Goal: Information Seeking & Learning: Find specific fact

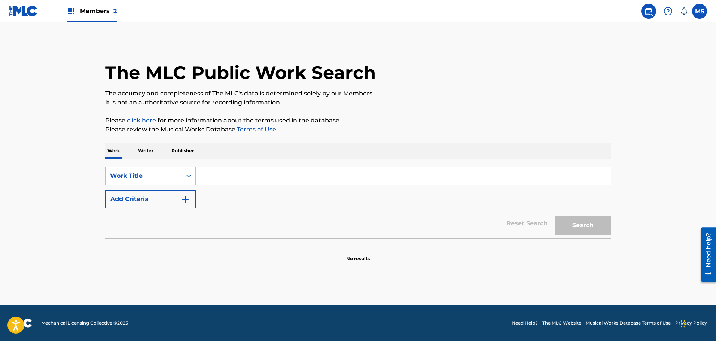
click at [224, 170] on input "Search Form" at bounding box center [403, 176] width 415 height 18
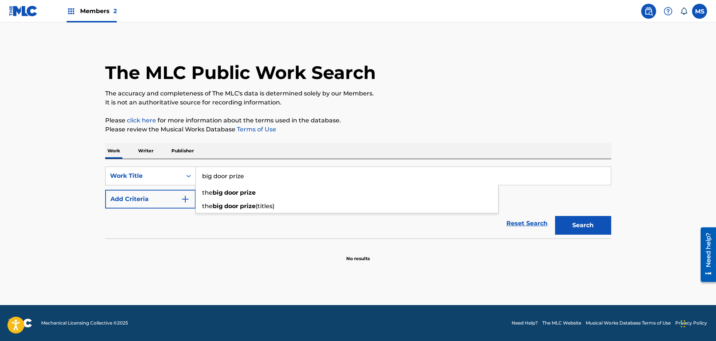
type input "big door prize"
click at [555, 216] on button "Search" at bounding box center [583, 225] width 56 height 19
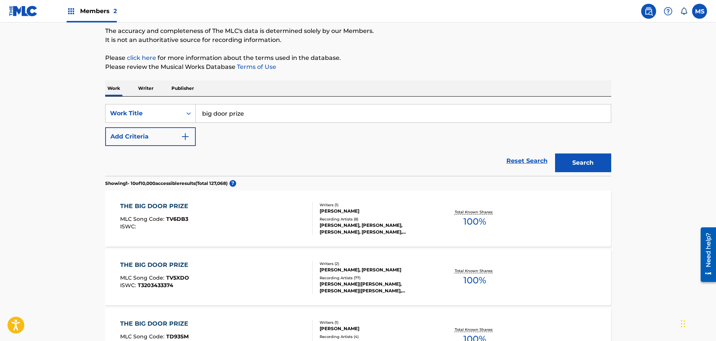
scroll to position [75, 0]
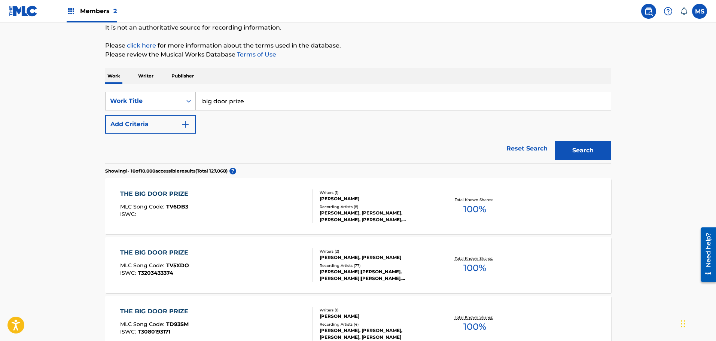
click at [182, 127] on img "Search Form" at bounding box center [185, 124] width 9 height 9
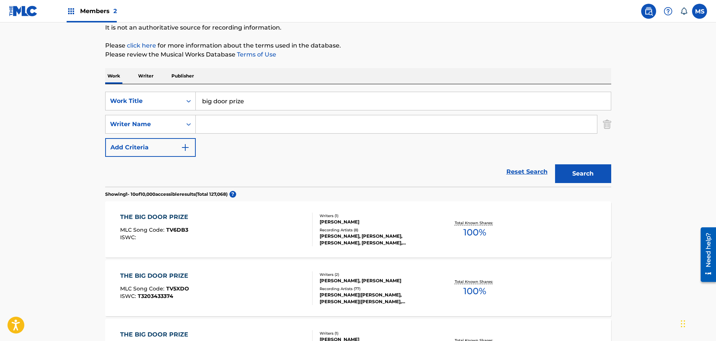
click at [240, 129] on input "Search Form" at bounding box center [396, 124] width 401 height 18
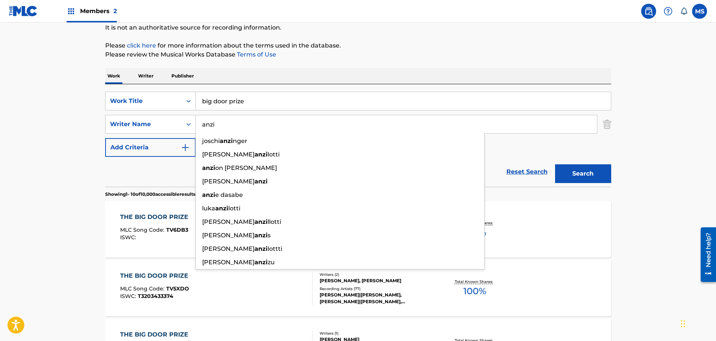
click at [257, 118] on input "anzi" at bounding box center [396, 124] width 401 height 18
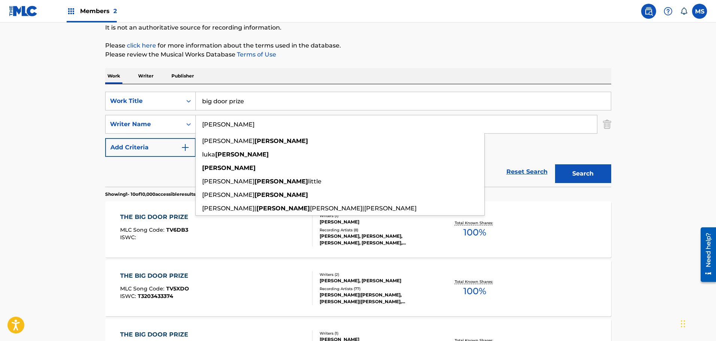
type input "anzilotti"
click at [555, 164] on button "Search" at bounding box center [583, 173] width 56 height 19
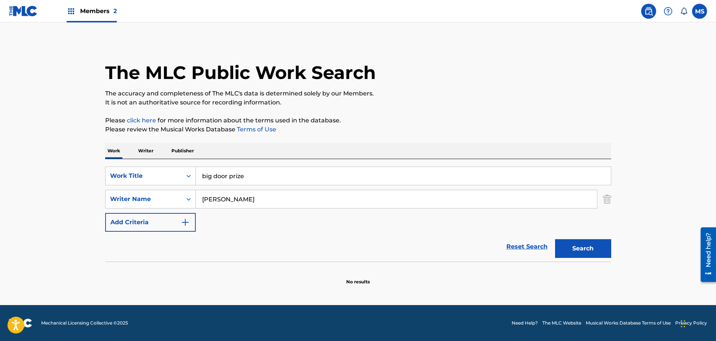
scroll to position [0, 0]
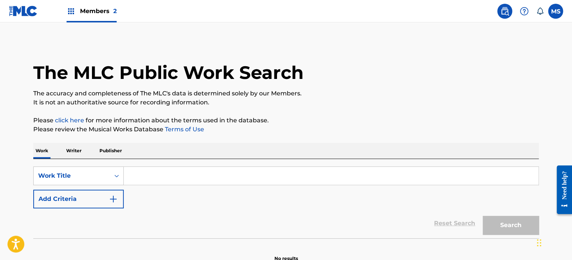
click at [171, 177] on input "Search Form" at bounding box center [331, 176] width 415 height 18
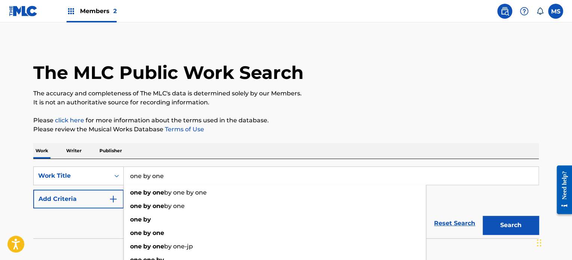
type input "one by one"
click at [183, 150] on div "Work Writer Publisher" at bounding box center [286, 151] width 506 height 16
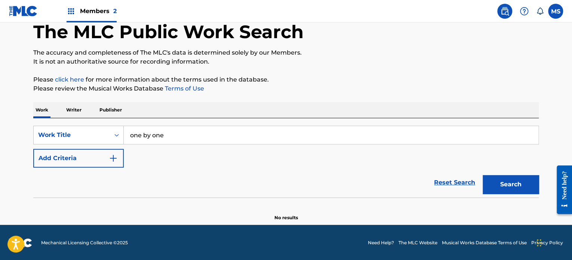
scroll to position [41, 0]
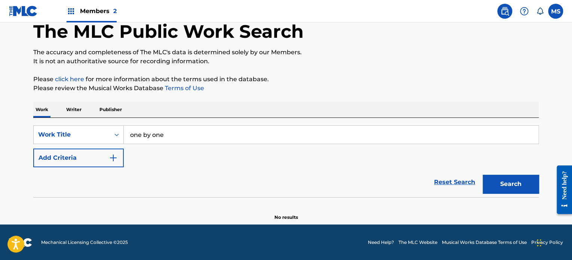
click at [124, 154] on div "SearchWithCriteria1d21bf4d-b775-429d-909d-bb76346fa8b2 Work Title one by one Ad…" at bounding box center [286, 146] width 506 height 42
click at [111, 159] on img "Search Form" at bounding box center [113, 157] width 9 height 9
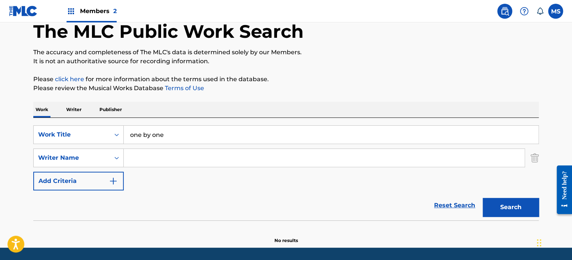
click at [205, 155] on input "Search Form" at bounding box center [324, 158] width 401 height 18
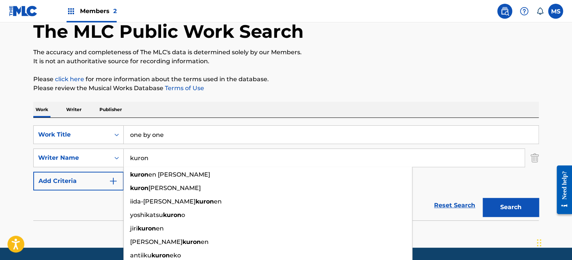
type input "kuron"
click at [483, 198] on button "Search" at bounding box center [511, 207] width 56 height 19
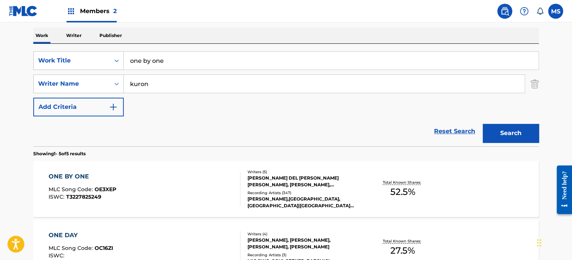
scroll to position [116, 0]
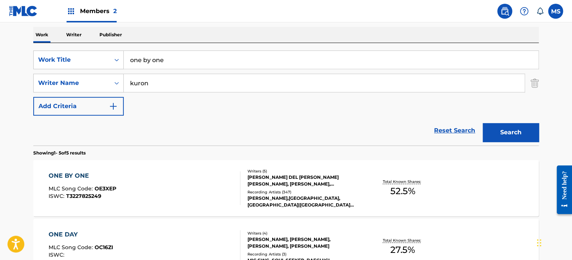
click at [192, 194] on div "ONE BY ONE MLC Song Code : OE3XEP ISWC : T3227825249" at bounding box center [145, 188] width 192 height 34
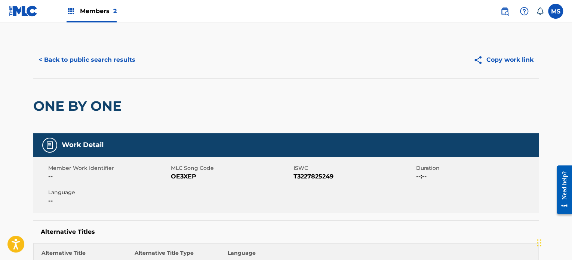
click at [106, 58] on button "< Back to public search results" at bounding box center [86, 59] width 107 height 19
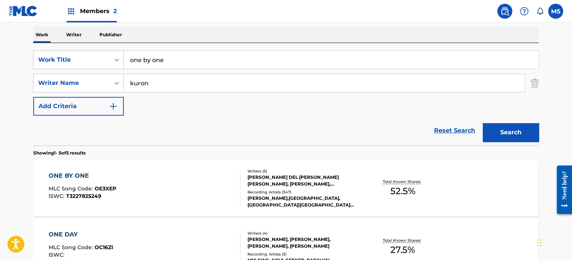
click at [276, 61] on input "one by one" at bounding box center [331, 60] width 415 height 18
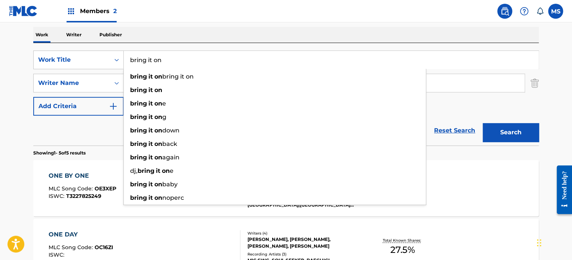
type input "bring it on"
click at [280, 40] on div "Work Writer Publisher" at bounding box center [286, 35] width 506 height 16
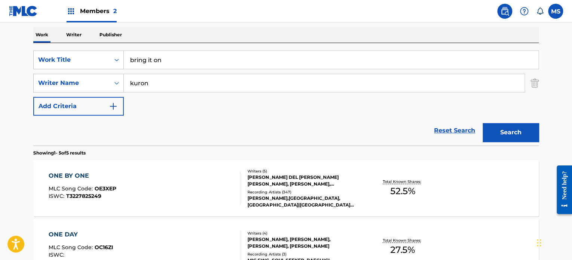
click at [245, 87] on input "kuron" at bounding box center [324, 83] width 401 height 18
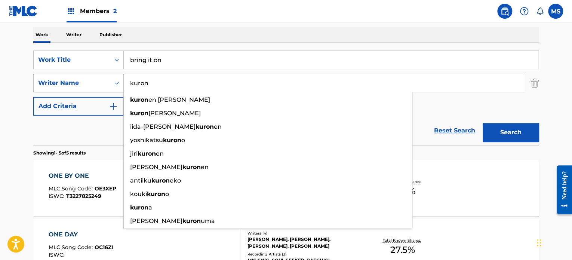
click at [245, 87] on input "kuron" at bounding box center [324, 83] width 401 height 18
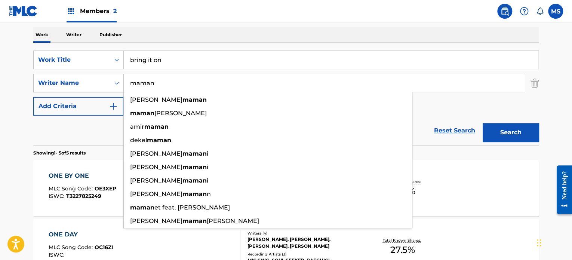
type input "maman"
click at [483, 123] on button "Search" at bounding box center [511, 132] width 56 height 19
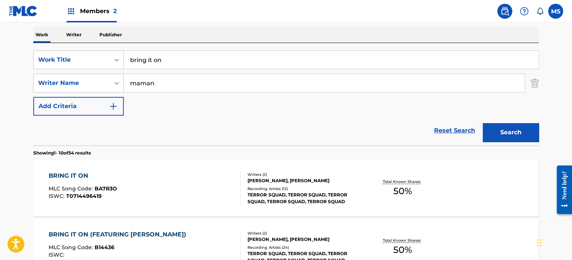
click at [184, 176] on div "BRING IT ON MLC Song Code : BA7R3O ISWC : T0714496419" at bounding box center [145, 188] width 192 height 34
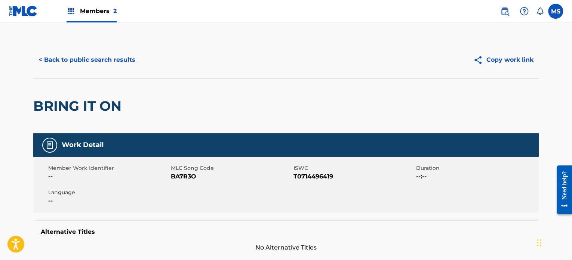
click at [84, 71] on div "< Back to public search results Copy work link" at bounding box center [286, 59] width 506 height 37
click at [121, 68] on button "< Back to public search results" at bounding box center [86, 59] width 107 height 19
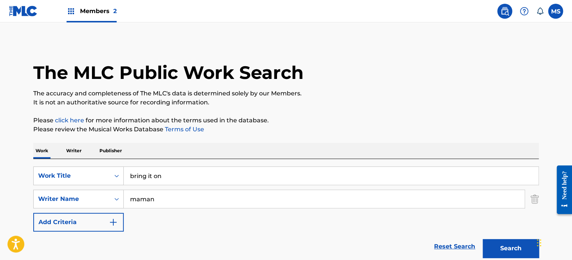
scroll to position [116, 0]
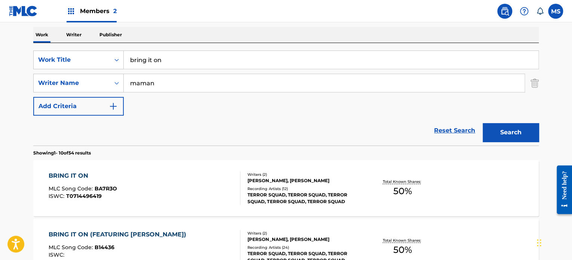
click at [192, 63] on input "bring it on" at bounding box center [331, 60] width 415 height 18
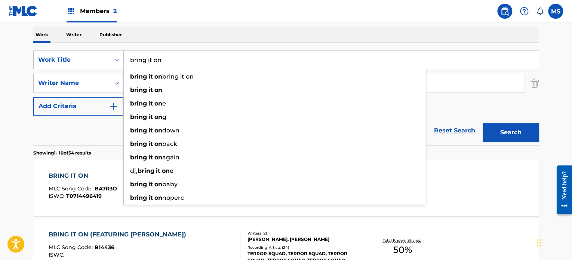
click at [192, 63] on input "bring it on" at bounding box center [331, 60] width 415 height 18
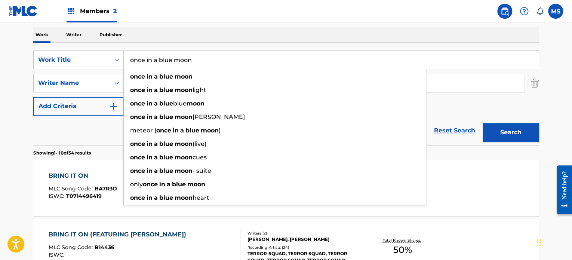
type input "once in a blue moon"
click at [206, 33] on div "Work Writer Publisher" at bounding box center [286, 35] width 506 height 16
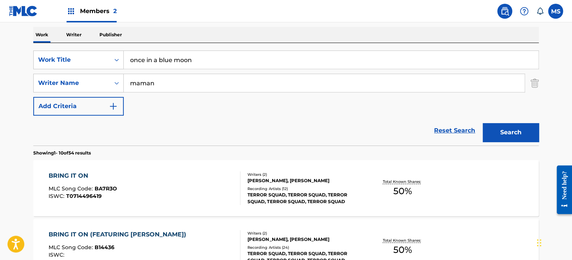
click at [200, 86] on input "maman" at bounding box center [324, 83] width 401 height 18
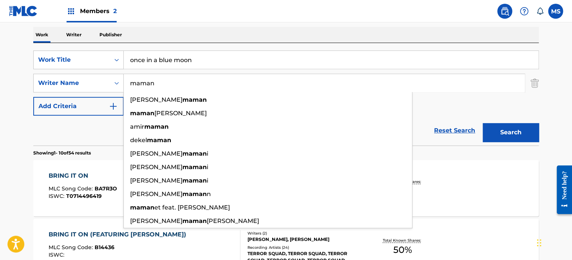
click at [200, 86] on input "maman" at bounding box center [324, 83] width 401 height 18
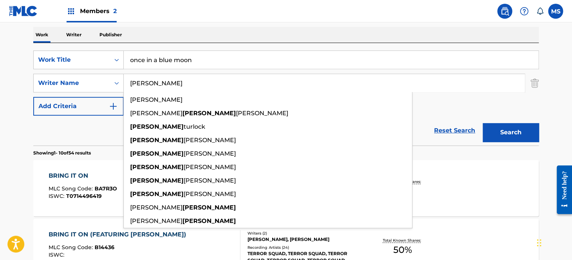
type input "[PERSON_NAME]"
click at [483, 123] on button "Search" at bounding box center [511, 132] width 56 height 19
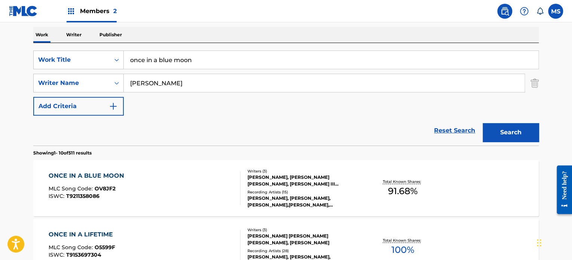
click at [215, 175] on div "ONCE IN A BLUE MOON MLC Song Code : OV8JF2 ISWC : T9211358086" at bounding box center [145, 188] width 192 height 34
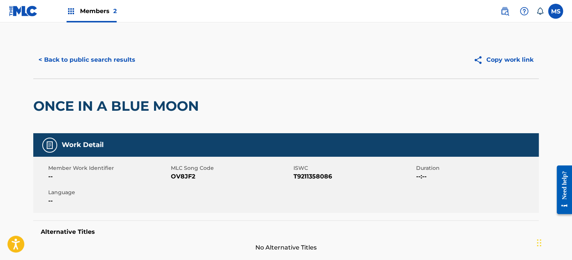
click at [77, 58] on button "< Back to public search results" at bounding box center [86, 59] width 107 height 19
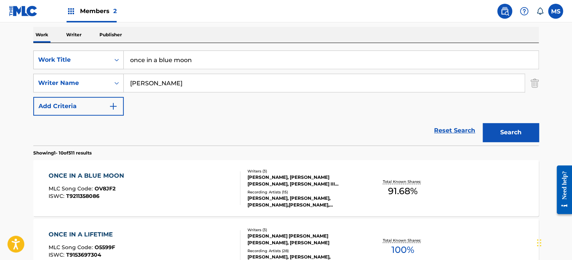
click at [211, 60] on input "once in a blue moon" at bounding box center [331, 60] width 415 height 18
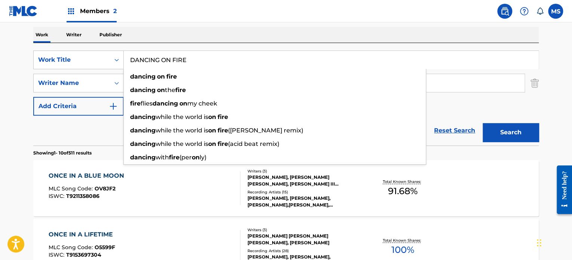
type input "DANCING ON FIRE"
click at [224, 36] on div "Work Writer Publisher" at bounding box center [286, 35] width 506 height 16
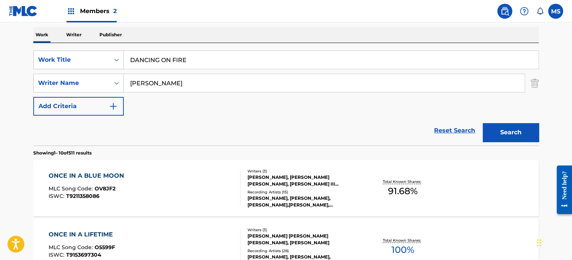
click at [227, 80] on input "[PERSON_NAME]" at bounding box center [324, 83] width 401 height 18
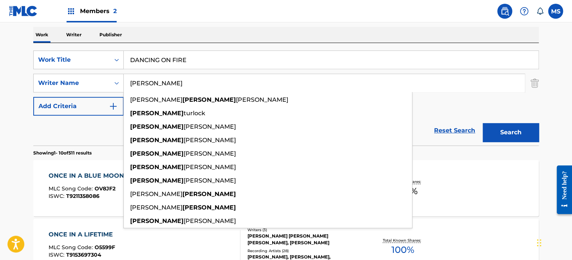
click at [227, 80] on input "[PERSON_NAME]" at bounding box center [324, 83] width 401 height 18
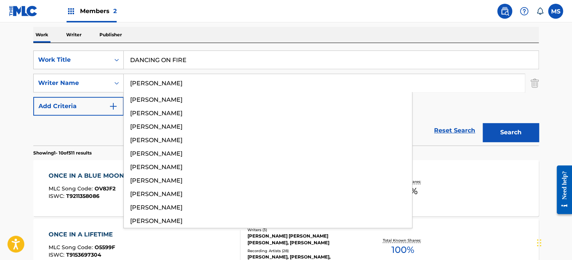
type input "[PERSON_NAME]"
click at [483, 123] on button "Search" at bounding box center [511, 132] width 56 height 19
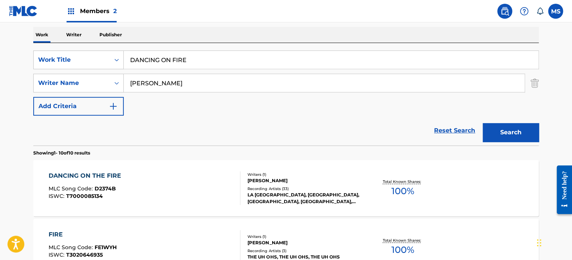
click at [185, 187] on div "DANCING ON THE FIRE MLC Song Code : D2374B ISWC : T7000085134" at bounding box center [145, 188] width 192 height 34
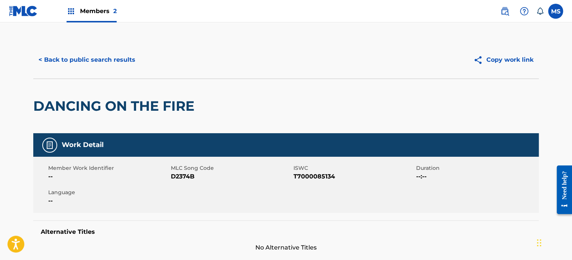
click at [103, 56] on button "< Back to public search results" at bounding box center [86, 59] width 107 height 19
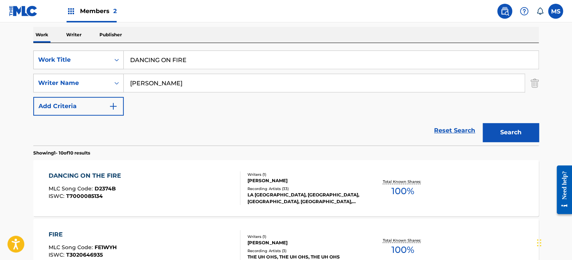
click at [217, 59] on input "DANCING ON FIRE" at bounding box center [331, 60] width 415 height 18
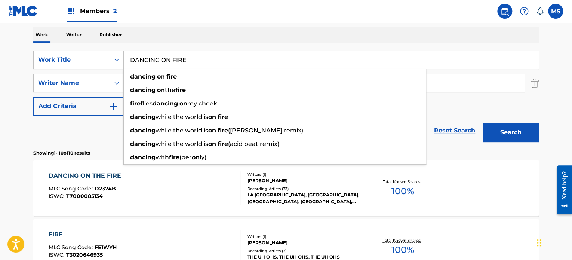
click at [217, 59] on input "DANCING ON FIRE" at bounding box center [331, 60] width 415 height 18
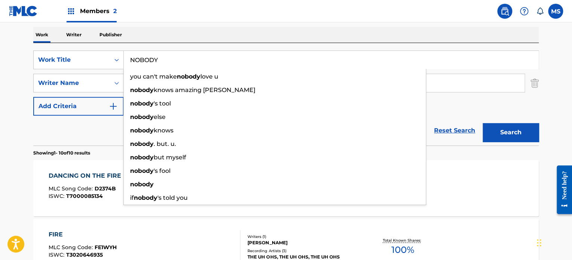
type input "NOBODY"
click at [221, 38] on div "Work Writer Publisher" at bounding box center [286, 35] width 506 height 16
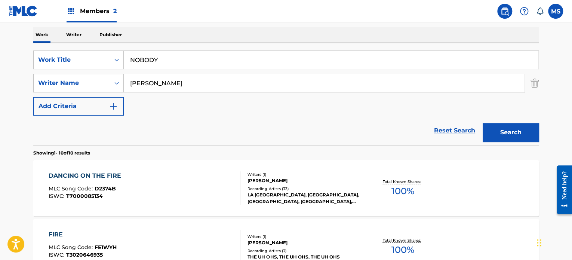
click at [199, 84] on input "[PERSON_NAME]" at bounding box center [324, 83] width 401 height 18
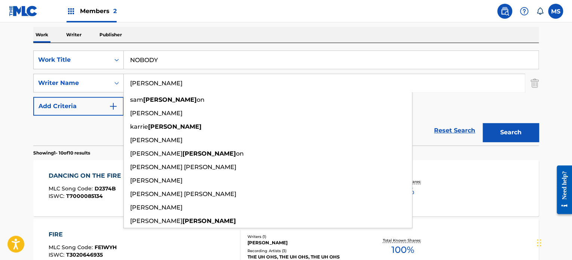
click at [483, 123] on button "Search" at bounding box center [511, 132] width 56 height 19
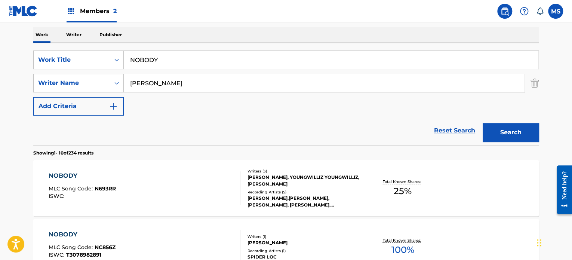
click at [131, 83] on input "[PERSON_NAME]" at bounding box center [324, 83] width 401 height 18
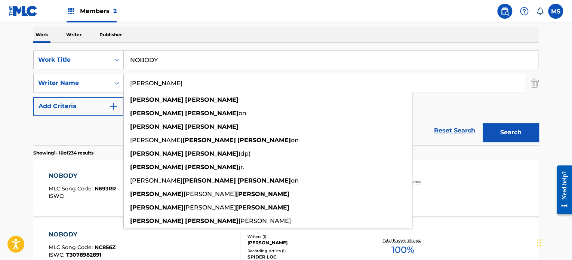
type input "[PERSON_NAME]"
click at [483, 123] on button "Search" at bounding box center [511, 132] width 56 height 19
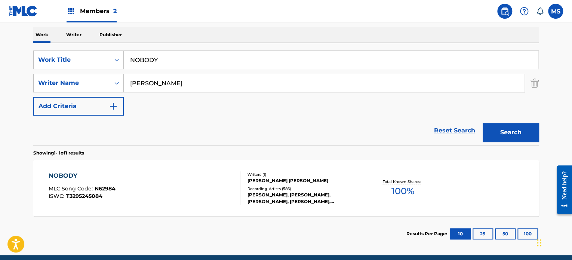
click at [197, 176] on div "NOBODY MLC Song Code : N62984 ISWC : T3295245084" at bounding box center [145, 188] width 192 height 34
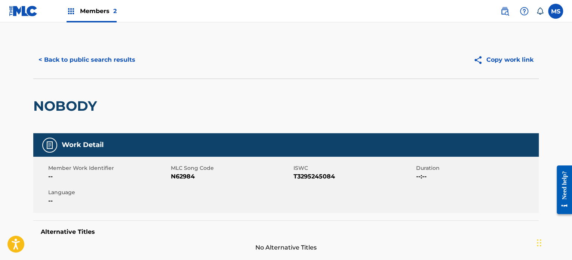
click at [131, 59] on button "< Back to public search results" at bounding box center [86, 59] width 107 height 19
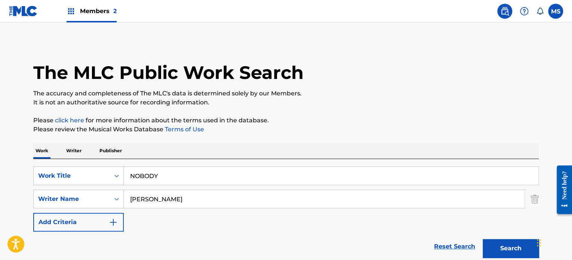
scroll to position [104, 0]
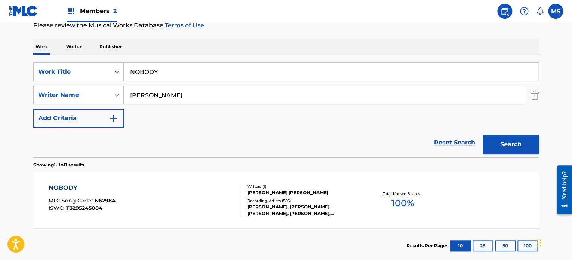
click at [199, 65] on input "NOBODY" at bounding box center [331, 72] width 415 height 18
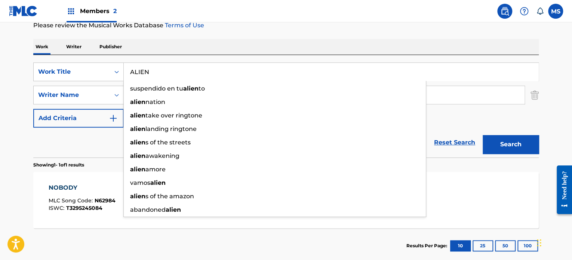
type input "ALIEN"
click at [206, 43] on div "Work Writer Publisher" at bounding box center [286, 47] width 506 height 16
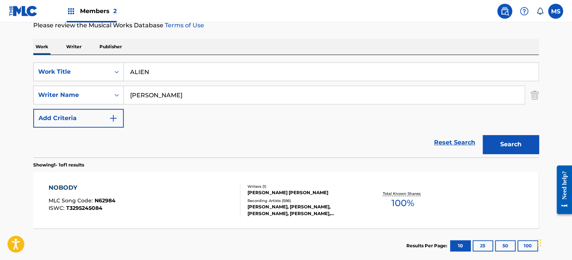
click at [189, 96] on input "[PERSON_NAME]" at bounding box center [324, 95] width 401 height 18
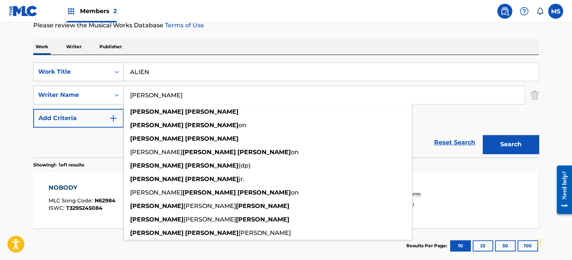
click at [189, 96] on input "[PERSON_NAME]" at bounding box center [324, 95] width 401 height 18
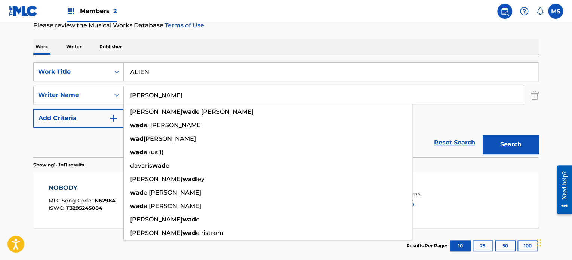
click at [483, 135] on button "Search" at bounding box center [511, 144] width 56 height 19
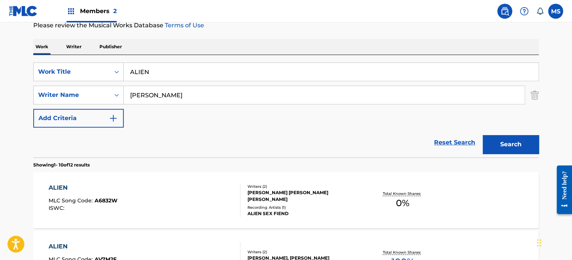
scroll to position [141, 0]
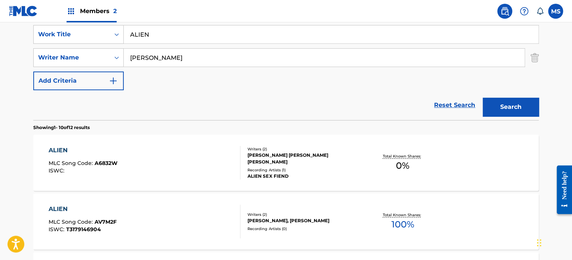
click at [131, 60] on input "[PERSON_NAME]" at bounding box center [324, 58] width 401 height 18
type input "[PERSON_NAME]"
click at [483, 98] on button "Search" at bounding box center [511, 107] width 56 height 19
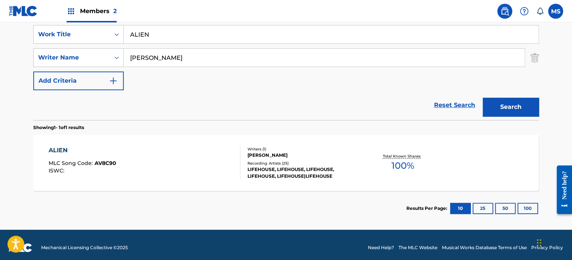
click at [156, 153] on div "ALIEN MLC Song Code : AV8C90 ISWC :" at bounding box center [145, 163] width 192 height 34
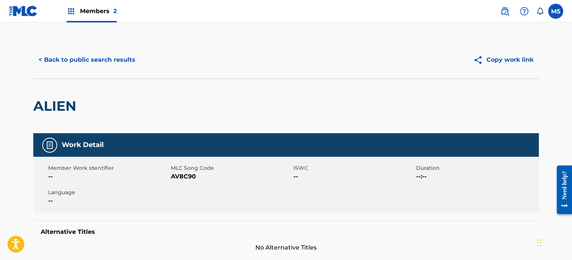
click at [116, 73] on div "< Back to public search results Copy work link" at bounding box center [286, 59] width 506 height 37
click at [116, 67] on button "< Back to public search results" at bounding box center [86, 59] width 107 height 19
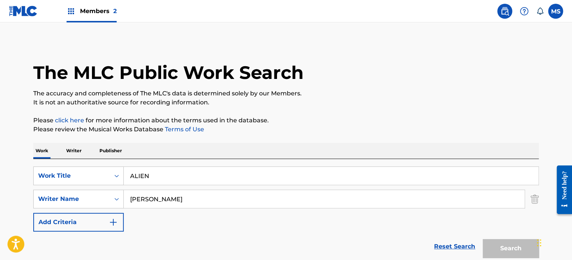
scroll to position [104, 0]
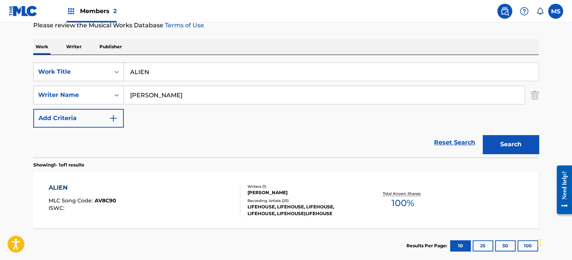
click at [221, 108] on div "SearchWithCriteria1d21bf4d-b775-429d-909d-bb76346fa8b2 Work Title ALIEN SearchW…" at bounding box center [286, 94] width 506 height 65
click at [221, 102] on input "[PERSON_NAME]" at bounding box center [324, 95] width 401 height 18
click at [221, 101] on input "[PERSON_NAME]" at bounding box center [324, 95] width 401 height 18
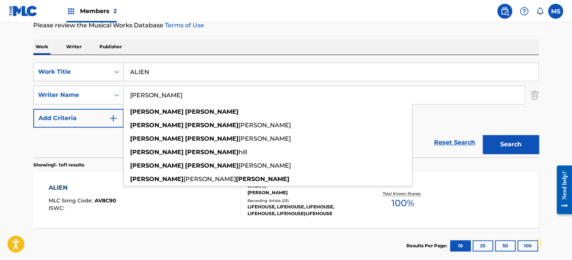
click at [221, 101] on input "[PERSON_NAME]" at bounding box center [324, 95] width 401 height 18
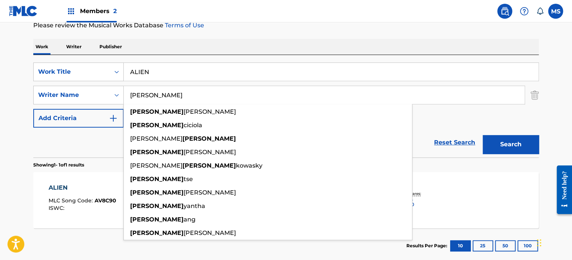
type input "J"
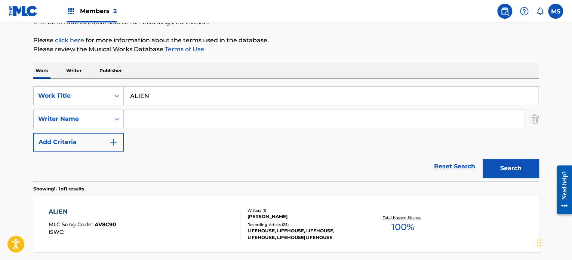
scroll to position [67, 0]
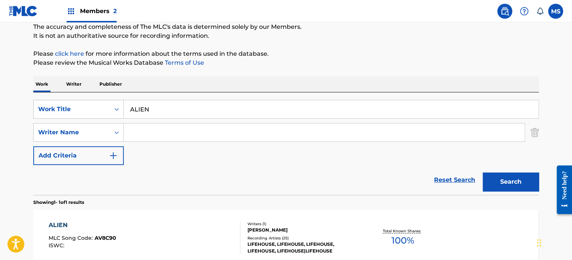
click at [223, 92] on div "SearchWithCriteria1d21bf4d-b775-429d-909d-bb76346fa8b2 Work Title ALIEN SearchW…" at bounding box center [286, 143] width 506 height 102
click at [223, 113] on input "ALIEN" at bounding box center [331, 109] width 415 height 18
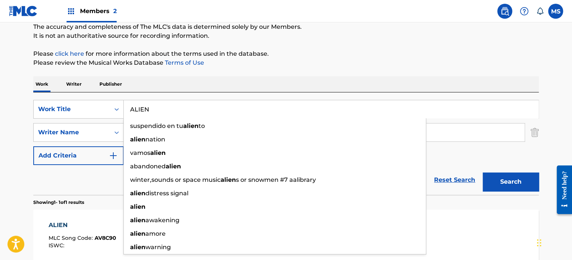
click at [223, 113] on input "ALIEN" at bounding box center [331, 109] width 415 height 18
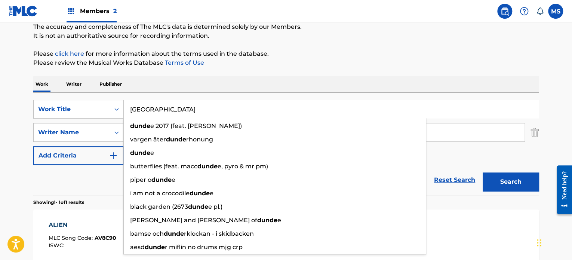
type input "[GEOGRAPHIC_DATA]"
click at [483, 172] on button "Search" at bounding box center [511, 181] width 56 height 19
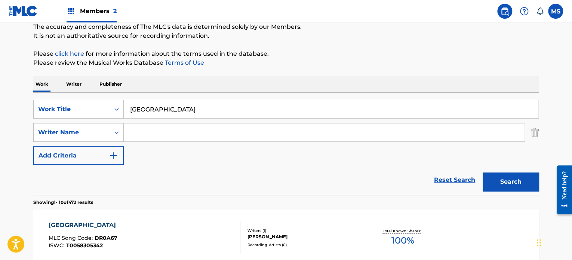
click at [234, 96] on div "SearchWithCriteria1d21bf4d-b775-429d-909d-bb76346fa8b2 Work Title DUNDEE Search…" at bounding box center [286, 143] width 506 height 102
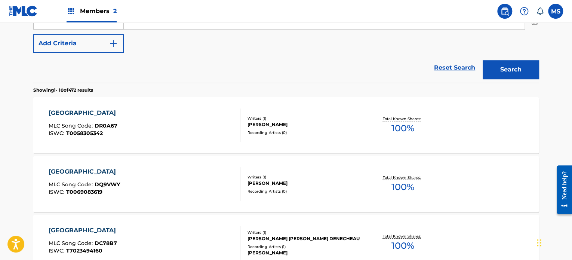
scroll to position [0, 0]
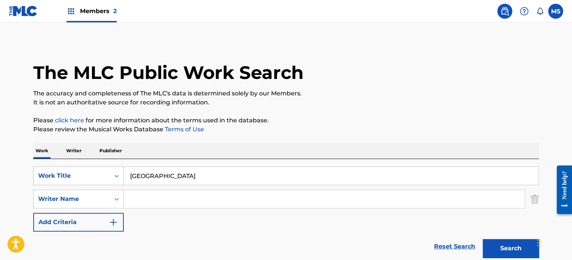
click at [202, 200] on input "Search Form" at bounding box center [324, 199] width 401 height 18
click at [262, 206] on input "Search Form" at bounding box center [324, 199] width 401 height 18
paste input "ADEDOYIN [PERSON_NAME]"
type input "ADEDOYIN [PERSON_NAME]"
click at [513, 254] on button "Search" at bounding box center [511, 248] width 56 height 19
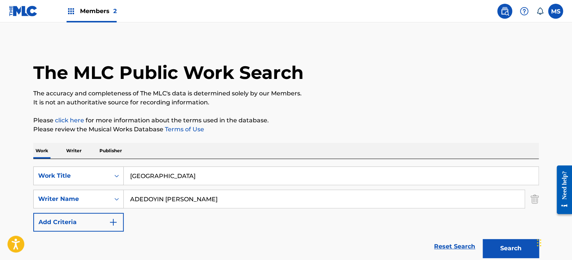
scroll to position [147, 0]
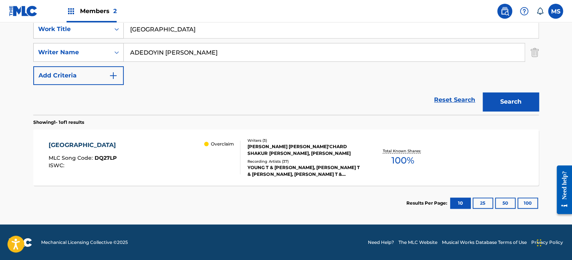
click at [163, 149] on div "DUNDEE MLC Song Code : DQ27LP ISWC : Overclaim" at bounding box center [145, 158] width 192 height 34
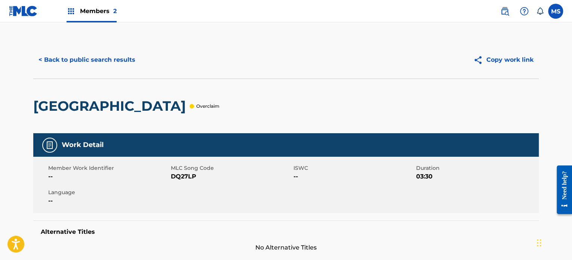
click at [106, 62] on button "< Back to public search results" at bounding box center [86, 59] width 107 height 19
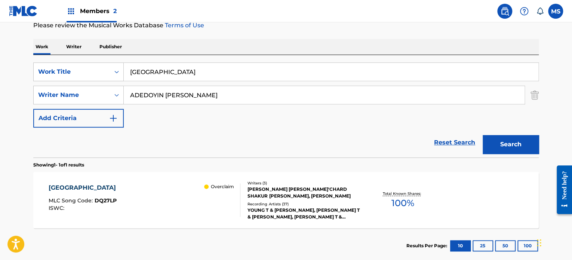
click at [232, 78] on input "[GEOGRAPHIC_DATA]" at bounding box center [331, 72] width 415 height 18
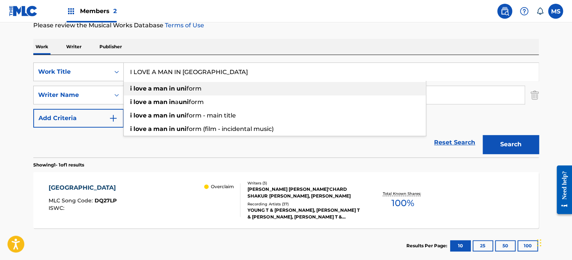
click at [227, 83] on div "i love a man in uni form" at bounding box center [275, 88] width 302 height 13
type input "i love a man in uniform"
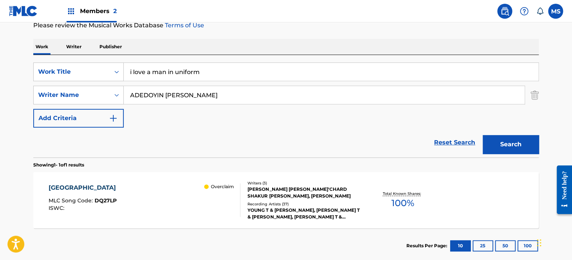
click at [224, 98] on input "ADEDOYIN [PERSON_NAME]" at bounding box center [324, 95] width 401 height 18
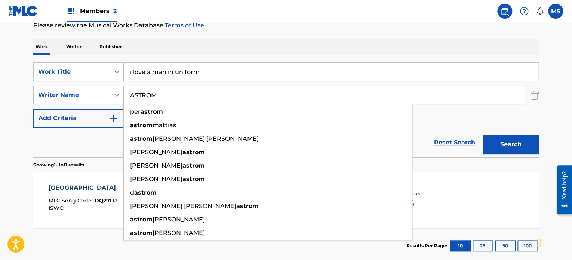
type input "ASTROM"
click at [483, 135] on button "Search" at bounding box center [511, 144] width 56 height 19
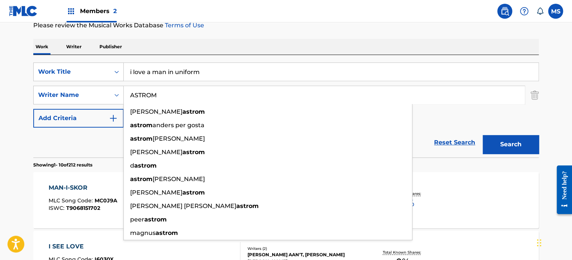
click at [200, 89] on input "ASTROM" at bounding box center [324, 95] width 401 height 18
click at [201, 89] on input "ASTROM" at bounding box center [324, 95] width 401 height 18
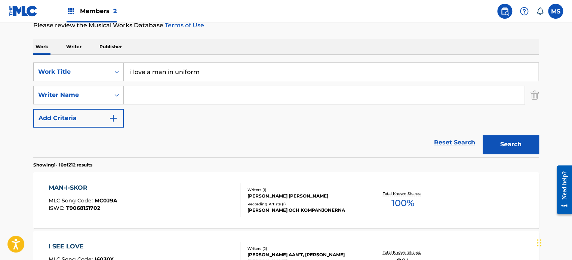
click at [221, 61] on div "SearchWithCriteria1d21bf4d-b775-429d-909d-bb76346fa8b2 Work Title i love a man …" at bounding box center [286, 106] width 506 height 102
drag, startPoint x: 221, startPoint y: 61, endPoint x: 224, endPoint y: 76, distance: 15.4
click at [221, 62] on div "SearchWithCriteria1d21bf4d-b775-429d-909d-bb76346fa8b2 Work Title i love a man …" at bounding box center [286, 106] width 506 height 102
click at [226, 77] on input "i love a man in uniform" at bounding box center [331, 72] width 415 height 18
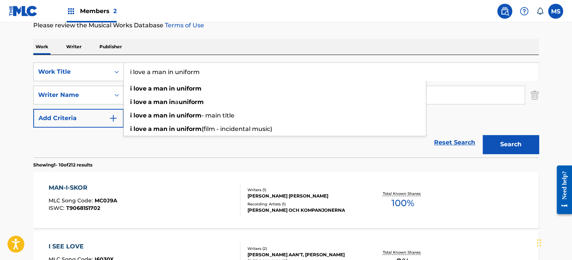
click at [226, 76] on input "i love a man in uniform" at bounding box center [331, 72] width 415 height 18
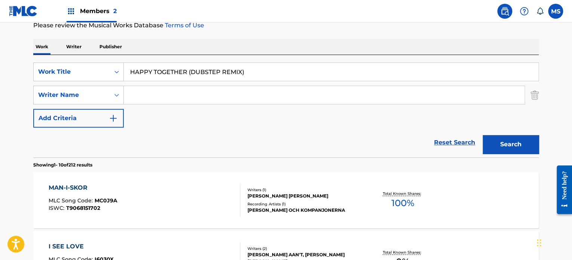
click at [483, 135] on button "Search" at bounding box center [511, 144] width 56 height 19
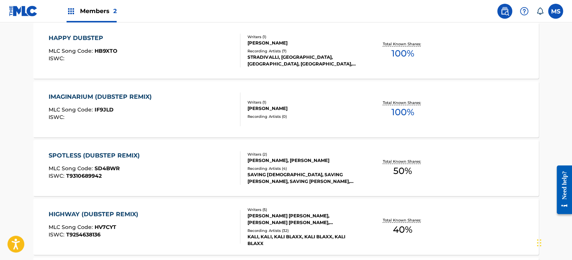
scroll to position [29, 0]
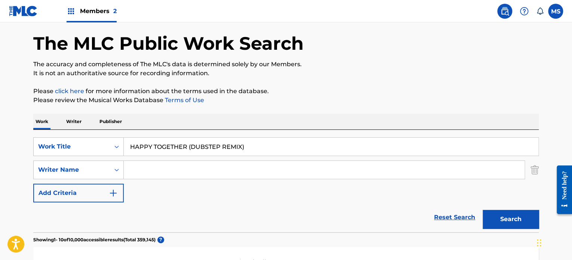
click at [238, 138] on input "HAPPY TOGETHER (DUBSTEP REMIX)" at bounding box center [331, 147] width 415 height 18
type input "TO LIVE IS TO FLY"
click at [242, 114] on div "Work Writer Publisher" at bounding box center [286, 122] width 506 height 16
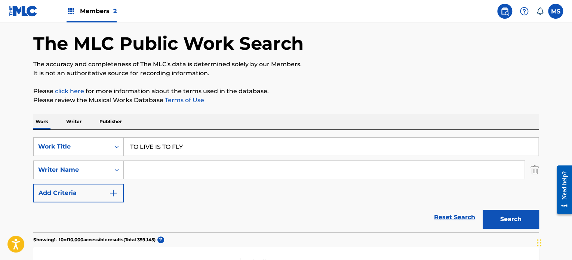
click at [215, 171] on input "Search Form" at bounding box center [324, 170] width 401 height 18
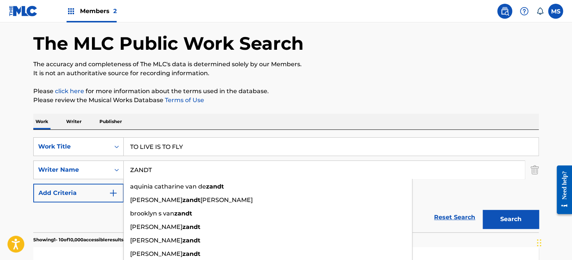
type input "ZANDT"
click at [483, 210] on button "Search" at bounding box center [511, 219] width 56 height 19
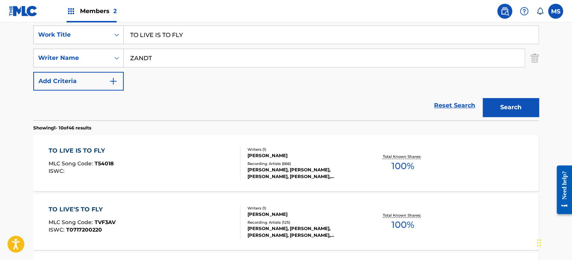
scroll to position [141, 0]
click at [214, 171] on div "TO LIVE IS TO FLY MLC Song Code : T54018 ISWC :" at bounding box center [145, 163] width 192 height 34
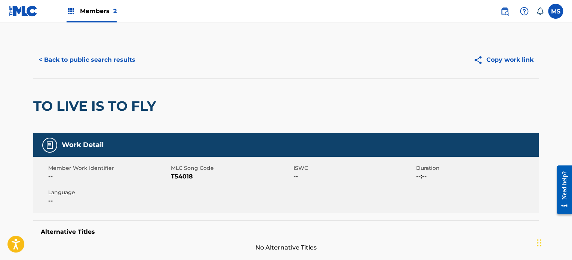
click at [110, 53] on button "< Back to public search results" at bounding box center [86, 59] width 107 height 19
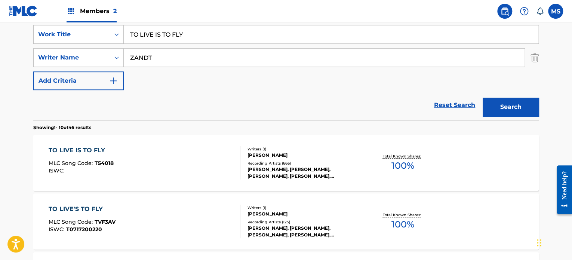
click at [211, 35] on input "TO LIVE IS TO FLY" at bounding box center [331, 34] width 415 height 18
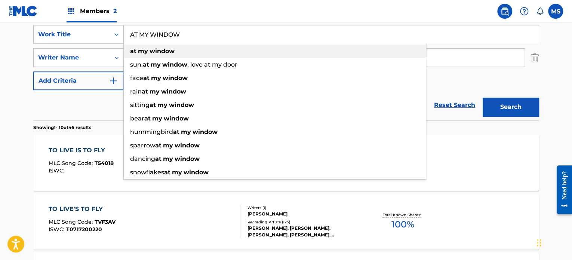
click at [210, 49] on div "at my window" at bounding box center [275, 51] width 302 height 13
type input "at my window"
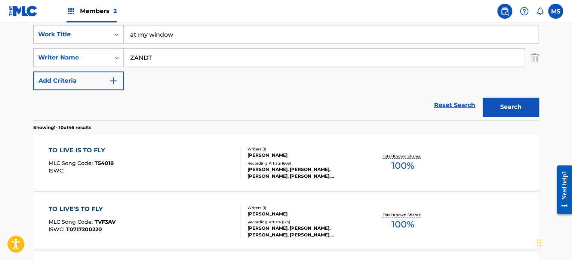
click at [209, 58] on input "ZANDT" at bounding box center [324, 58] width 401 height 18
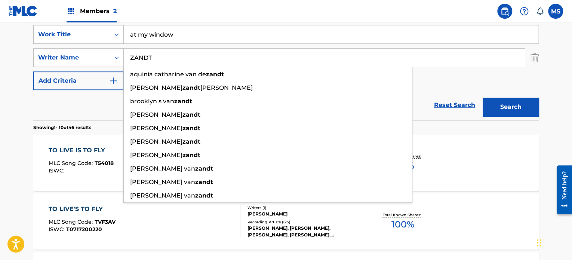
click at [209, 58] on input "ZANDT" at bounding box center [324, 58] width 401 height 18
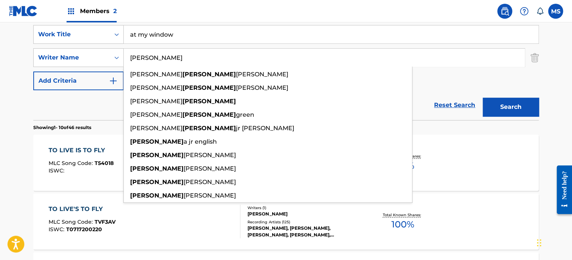
click at [483, 98] on button "Search" at bounding box center [511, 107] width 56 height 19
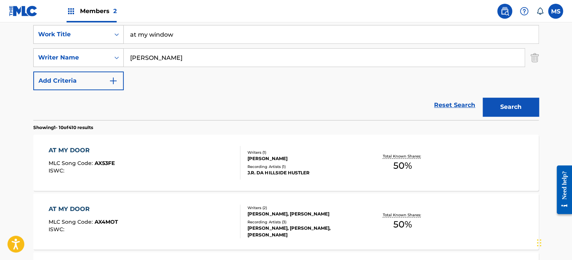
click at [131, 59] on input "[PERSON_NAME]" at bounding box center [324, 58] width 401 height 18
type input "[PERSON_NAME]"
click at [483, 98] on button "Search" at bounding box center [511, 107] width 56 height 19
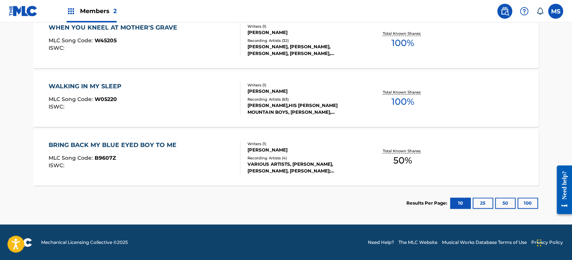
scroll to position [40, 0]
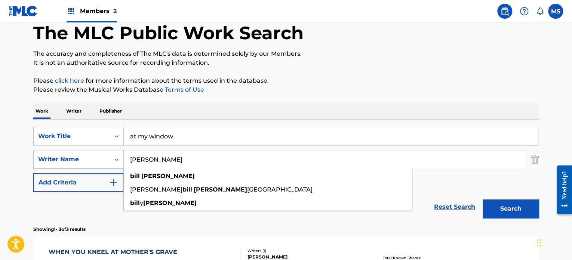
click at [183, 141] on input "at my window" at bounding box center [331, 136] width 415 height 18
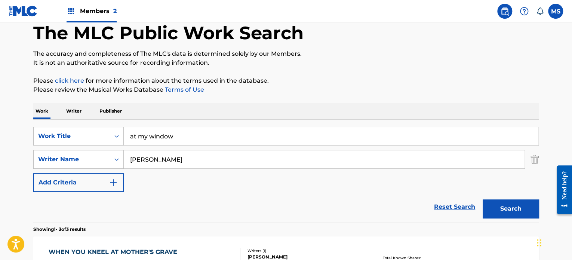
click at [183, 140] on input "at my window" at bounding box center [331, 136] width 415 height 18
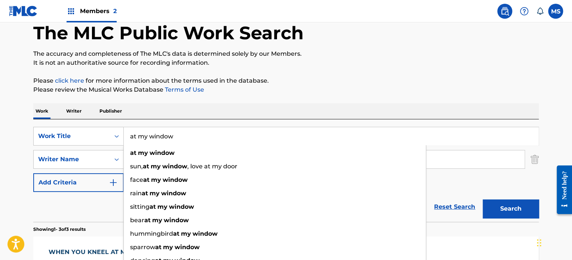
click at [183, 140] on input "at my window" at bounding box center [331, 136] width 415 height 18
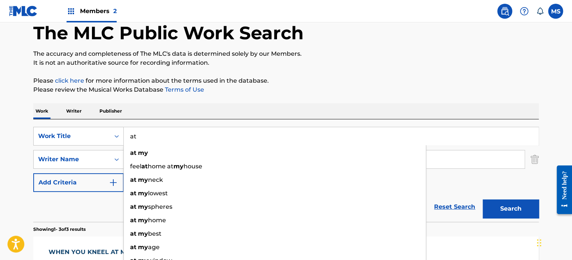
type input "a"
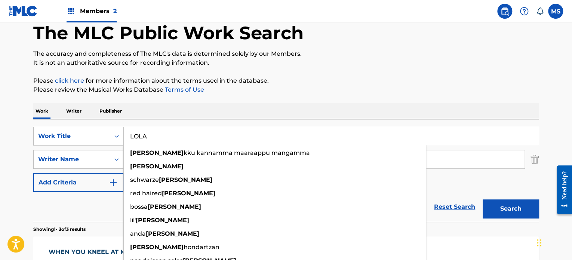
type input "LOLA"
click at [192, 113] on div "Work Writer Publisher" at bounding box center [286, 111] width 506 height 16
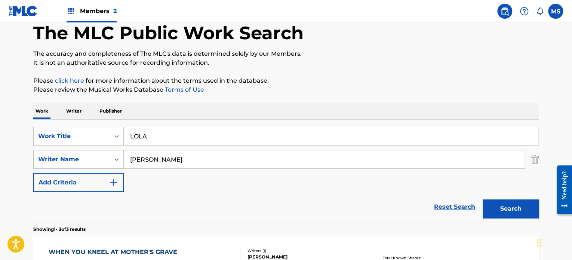
click at [187, 156] on input "[PERSON_NAME]" at bounding box center [324, 159] width 401 height 18
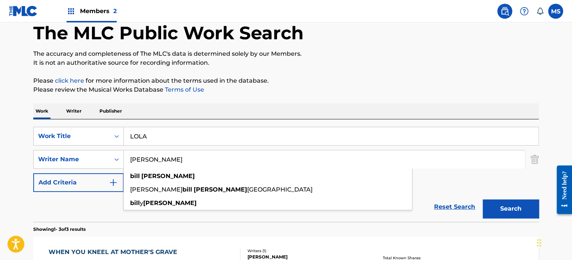
click at [186, 156] on input "[PERSON_NAME]" at bounding box center [324, 159] width 401 height 18
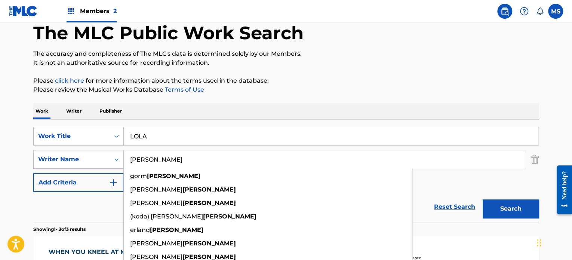
type input "[PERSON_NAME]"
click at [483, 199] on button "Search" at bounding box center [511, 208] width 56 height 19
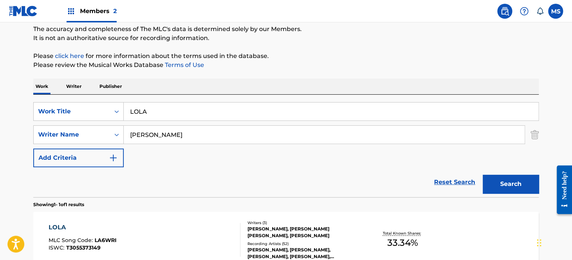
scroll to position [77, 0]
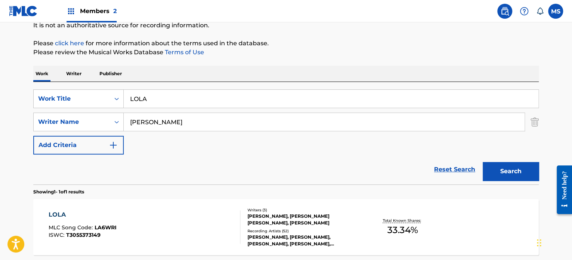
click at [196, 212] on div "LOLA MLC Song Code : LA6WRI ISWC : T3055373149" at bounding box center [145, 227] width 192 height 34
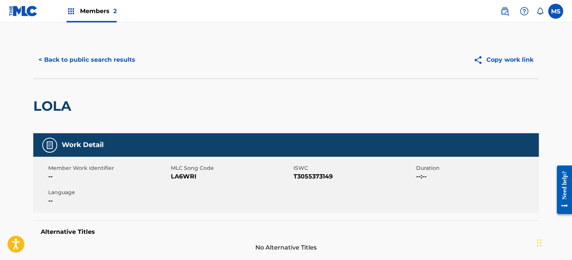
click at [98, 63] on button "< Back to public search results" at bounding box center [86, 59] width 107 height 19
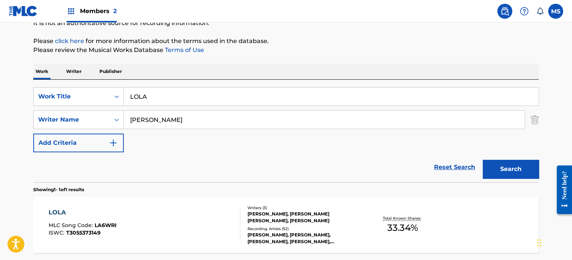
scroll to position [147, 0]
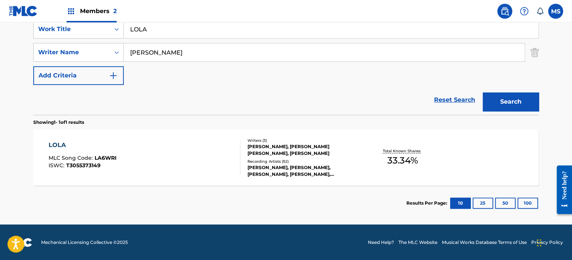
click at [221, 34] on input "LOLA" at bounding box center [331, 29] width 415 height 18
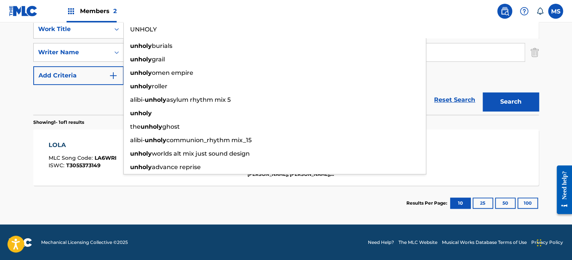
click at [483, 92] on button "Search" at bounding box center [511, 101] width 56 height 19
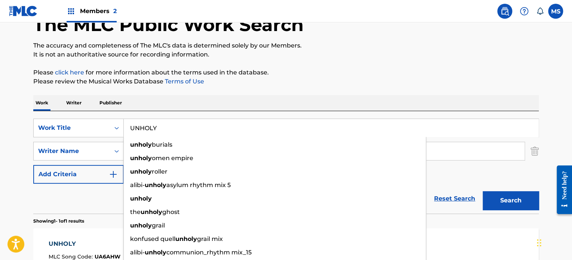
scroll to position [112, 0]
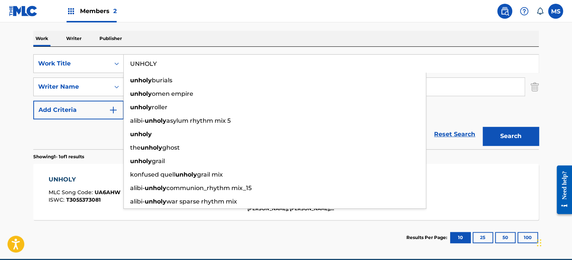
click at [457, 65] on input "UNHOLY" at bounding box center [331, 64] width 415 height 18
click at [456, 65] on input "UNHOLY" at bounding box center [331, 64] width 415 height 18
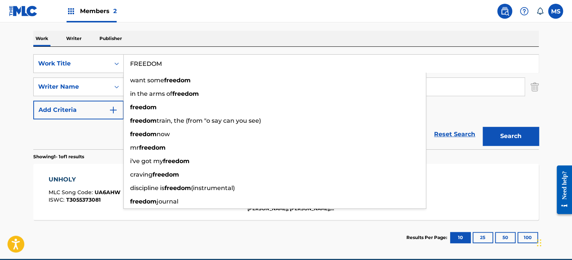
type input "FREEDOM"
click at [460, 39] on div "Work Writer Publisher" at bounding box center [286, 39] width 506 height 16
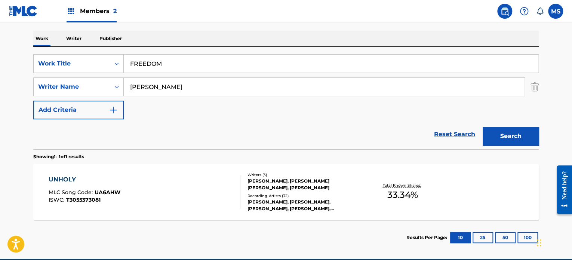
click at [444, 84] on input "[PERSON_NAME]" at bounding box center [324, 87] width 401 height 18
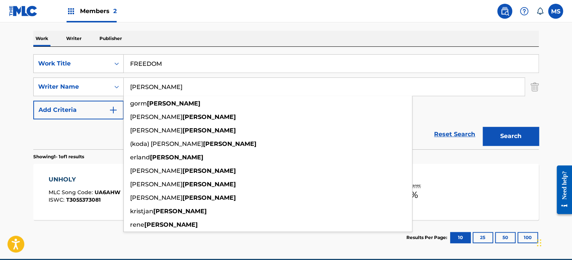
click at [444, 84] on input "[PERSON_NAME]" at bounding box center [324, 87] width 401 height 18
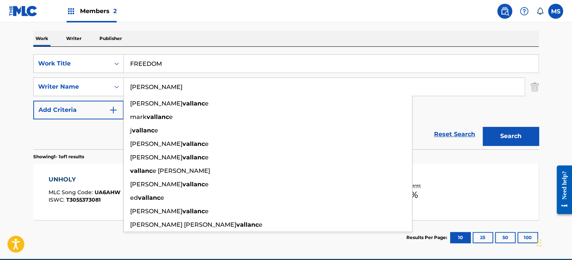
type input "[PERSON_NAME]"
click at [483, 127] on button "Search" at bounding box center [511, 136] width 56 height 19
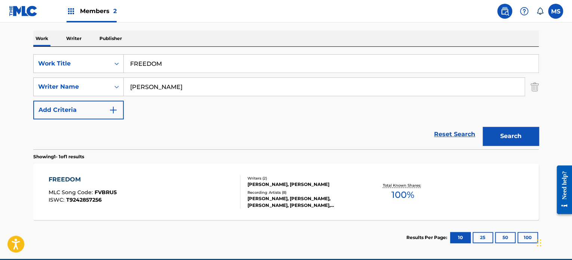
click at [178, 199] on div "FREEDOM MLC Song Code : FVBRU5 ISWC : T9242857256" at bounding box center [145, 192] width 192 height 34
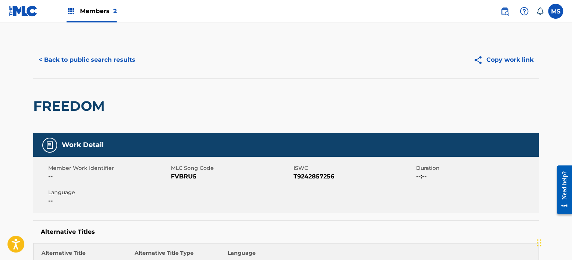
click at [87, 61] on button "< Back to public search results" at bounding box center [86, 59] width 107 height 19
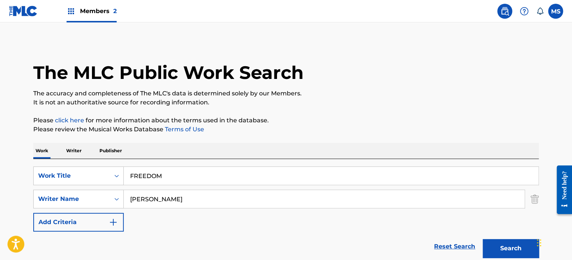
scroll to position [104, 0]
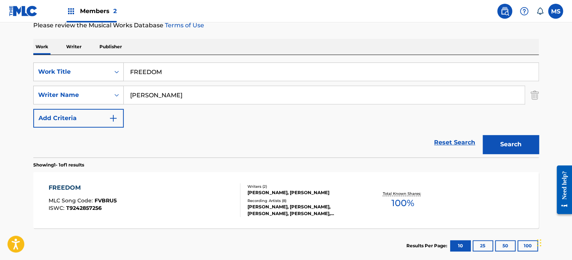
click at [192, 72] on input "FREEDOM" at bounding box center [331, 72] width 415 height 18
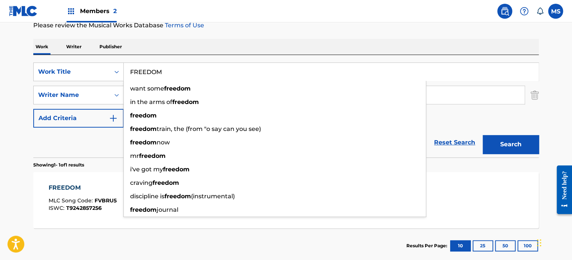
click at [192, 72] on input "FREEDOM" at bounding box center [331, 72] width 415 height 18
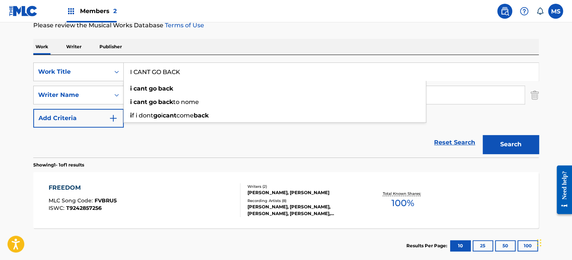
type input "I CANT GO BACK"
click at [483, 135] on button "Search" at bounding box center [511, 144] width 56 height 19
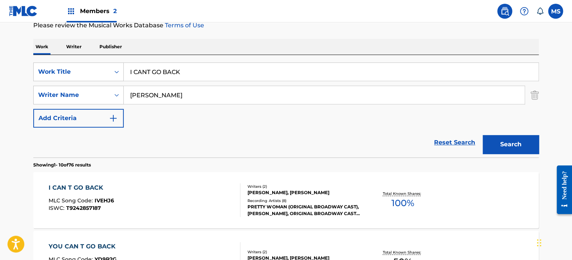
click at [198, 190] on div "I CAN T GO BACK MLC Song Code : IVEHJ6 ISWC : T9242857187" at bounding box center [145, 200] width 192 height 34
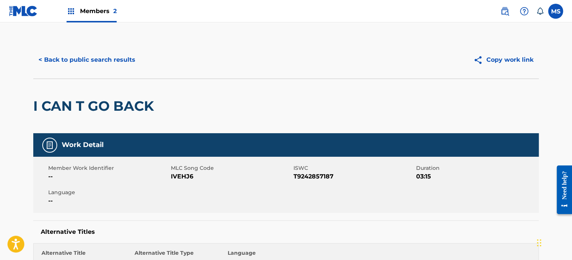
click at [113, 59] on button "< Back to public search results" at bounding box center [86, 59] width 107 height 19
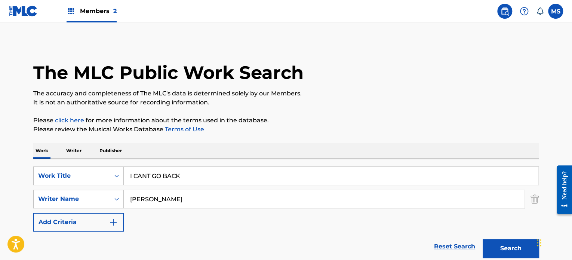
scroll to position [104, 0]
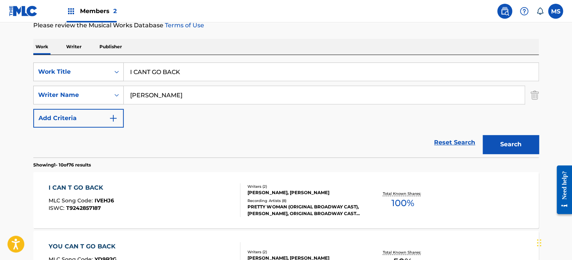
click at [267, 73] on input "I CANT GO BACK" at bounding box center [331, 72] width 415 height 18
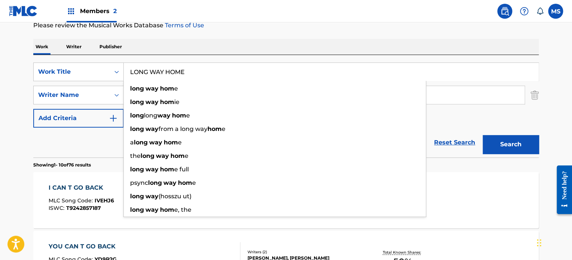
type input "LONG WAY HOME"
click at [483, 135] on button "Search" at bounding box center [511, 144] width 56 height 19
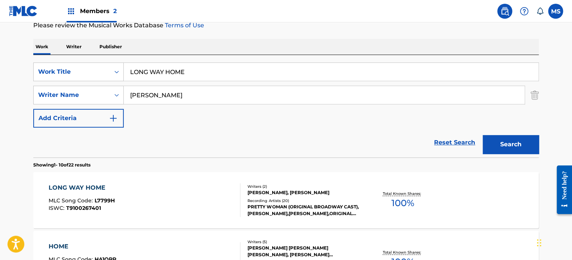
click at [202, 206] on div "LONG WAY HOME MLC Song Code : L7799H ISWC : T9100267401" at bounding box center [145, 200] width 192 height 34
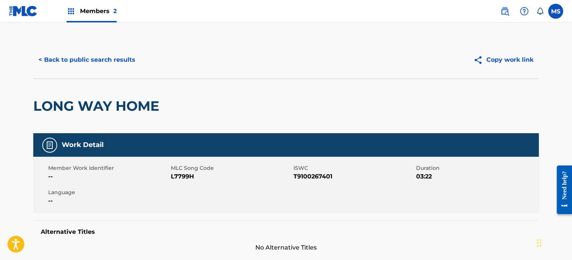
click at [103, 53] on button "< Back to public search results" at bounding box center [86, 59] width 107 height 19
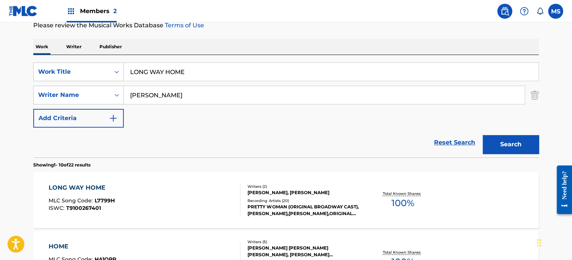
click at [241, 72] on input "LONG WAY HOME" at bounding box center [331, 72] width 415 height 18
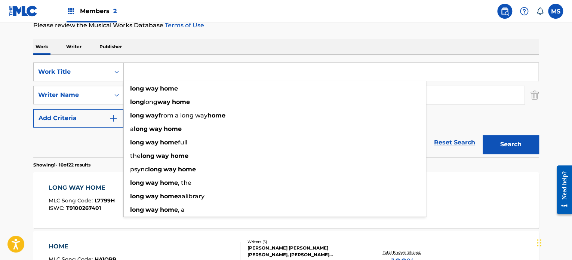
paste input "SOMMEREN 96"
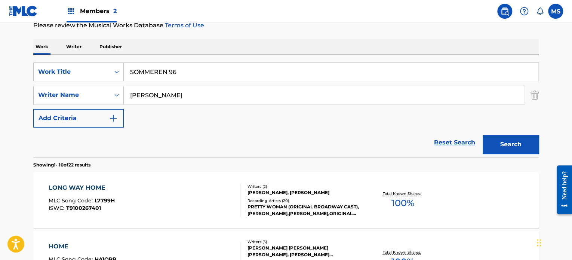
type input "SOMMEREN 96"
click at [483, 135] on button "Search" at bounding box center [511, 144] width 56 height 19
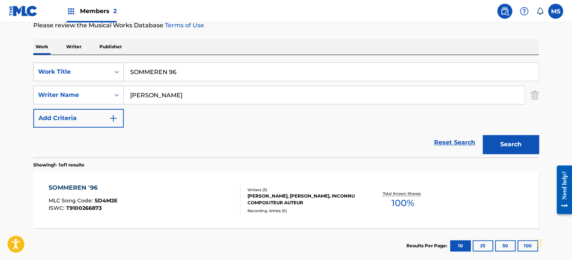
click at [192, 203] on div "SOMMEREN '96 MLC Song Code : SD4M2E ISWC : T9100266873" at bounding box center [145, 200] width 192 height 34
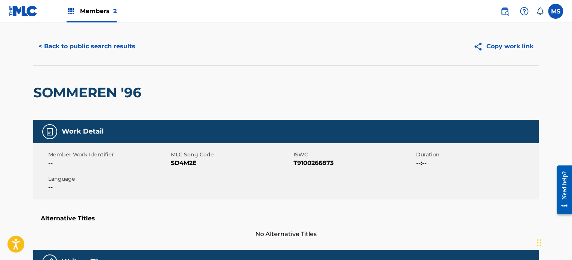
scroll to position [8, 0]
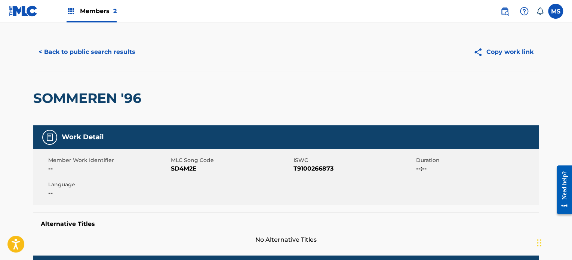
click at [112, 53] on button "< Back to public search results" at bounding box center [86, 52] width 107 height 19
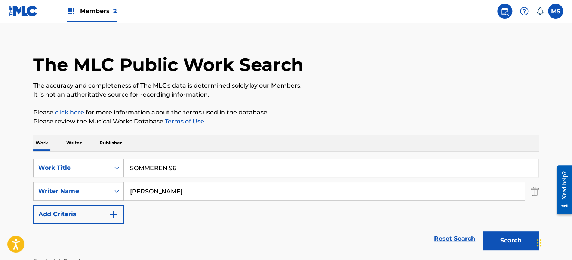
scroll to position [104, 0]
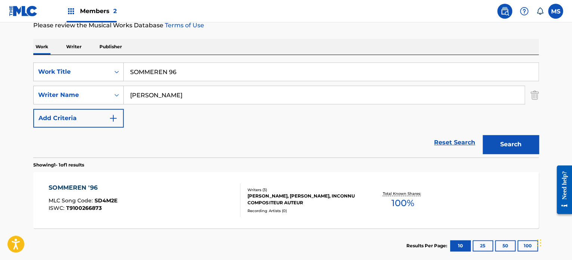
click at [234, 77] on input "SOMMEREN 96" at bounding box center [331, 72] width 415 height 18
type input "EAGLE ON GRAVE"
click at [483, 135] on button "Search" at bounding box center [511, 144] width 56 height 19
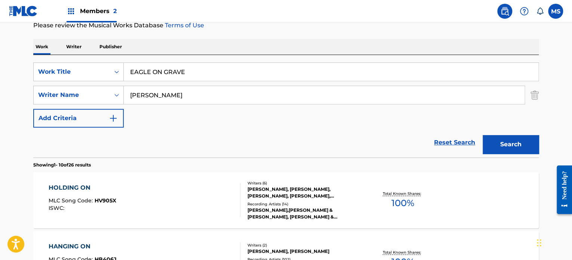
click at [238, 98] on input "[PERSON_NAME]" at bounding box center [324, 95] width 401 height 18
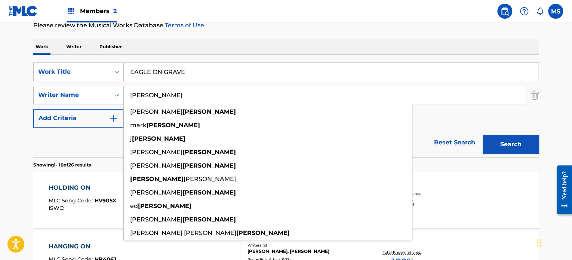
click at [238, 98] on input "[PERSON_NAME]" at bounding box center [324, 95] width 401 height 18
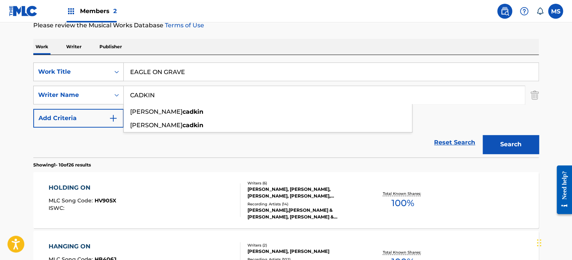
type input "CADKIN"
click at [483, 135] on button "Search" at bounding box center [511, 144] width 56 height 19
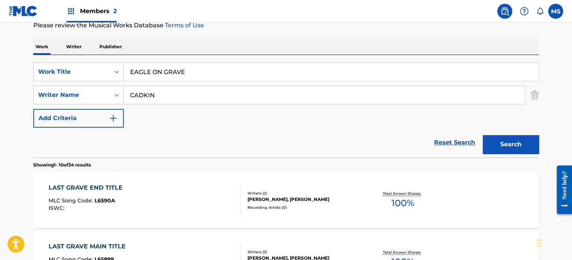
click at [165, 200] on div "LAST GRAVE END TITLE MLC Song Code : L6590A ISWC :" at bounding box center [145, 200] width 192 height 34
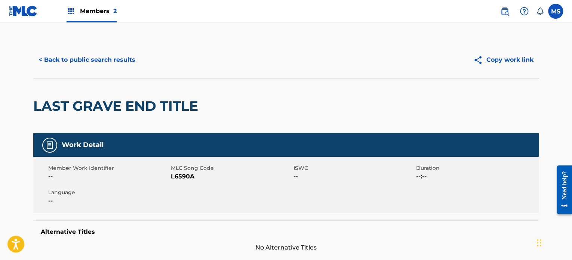
click at [115, 61] on button "< Back to public search results" at bounding box center [86, 59] width 107 height 19
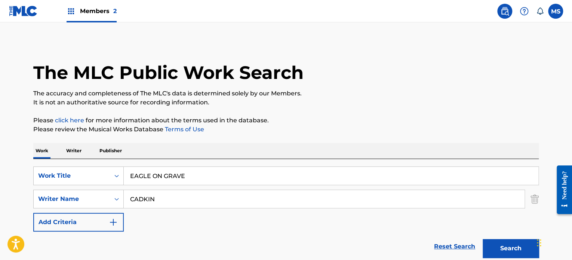
scroll to position [104, 0]
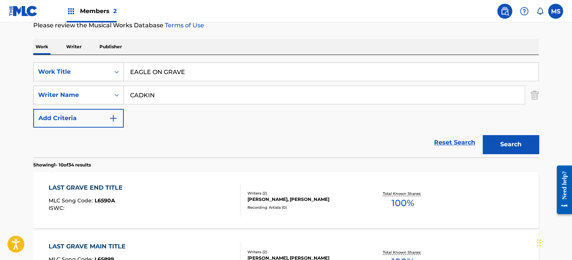
click at [249, 77] on input "EAGLE ON GRAVE" at bounding box center [331, 72] width 415 height 18
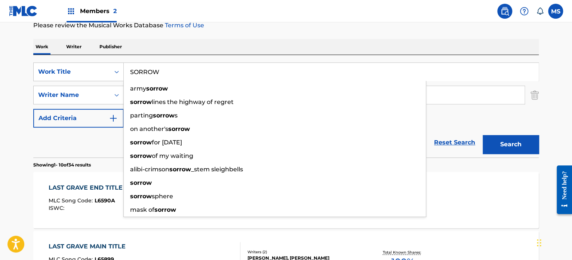
type input "SORROW"
click at [248, 51] on div "Work Writer Publisher" at bounding box center [286, 47] width 506 height 16
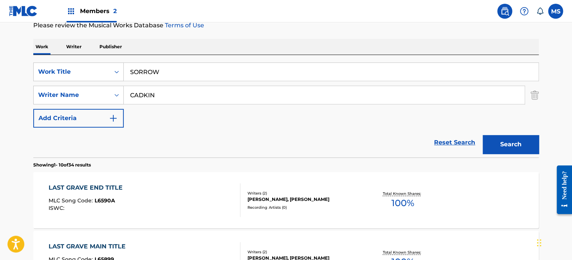
click at [240, 94] on input "CADKIN" at bounding box center [324, 95] width 401 height 18
click at [136, 98] on input "DUGHTRY" at bounding box center [324, 95] width 401 height 18
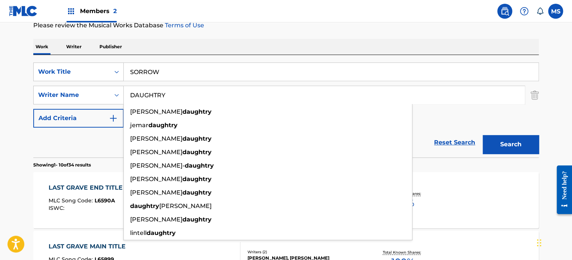
type input "DAUGHTRY"
click at [483, 135] on button "Search" at bounding box center [511, 144] width 56 height 19
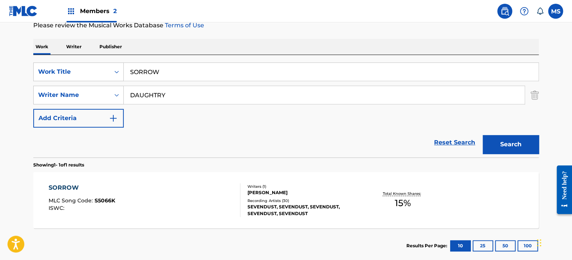
click at [170, 206] on div "SORROW MLC Song Code : S5066K ISWC :" at bounding box center [145, 200] width 192 height 34
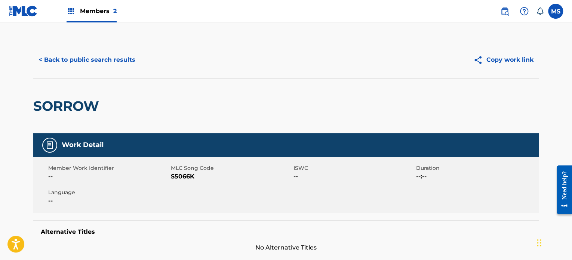
click at [117, 61] on button "< Back to public search results" at bounding box center [86, 59] width 107 height 19
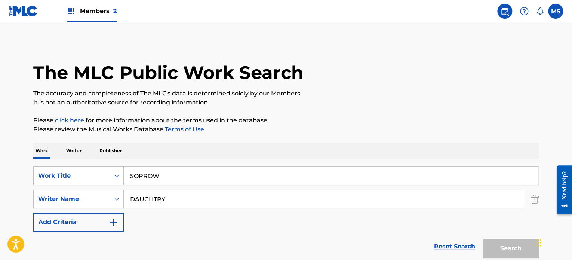
scroll to position [104, 0]
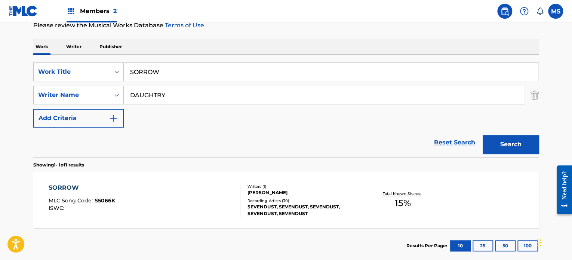
click at [246, 71] on input "SORROW" at bounding box center [331, 72] width 415 height 18
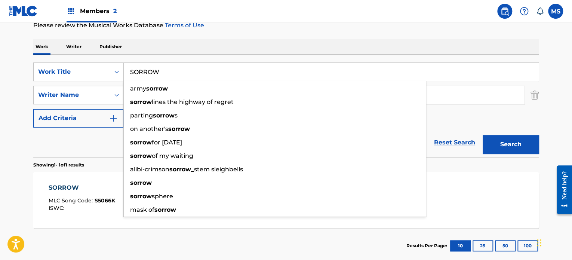
click at [246, 71] on input "SORROW" at bounding box center [331, 72] width 415 height 18
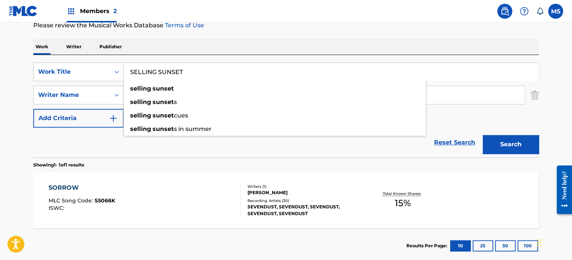
type input "SELLING SUNSET"
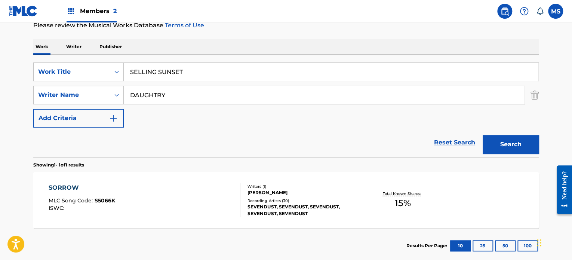
click at [242, 52] on div "Work Writer Publisher" at bounding box center [286, 47] width 506 height 16
click at [226, 97] on input "DAUGHTRY" at bounding box center [324, 95] width 401 height 18
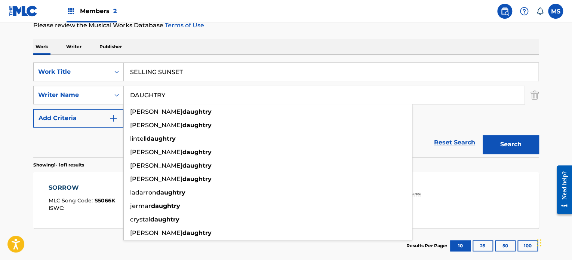
click at [226, 97] on input "DAUGHTRY" at bounding box center [324, 95] width 401 height 18
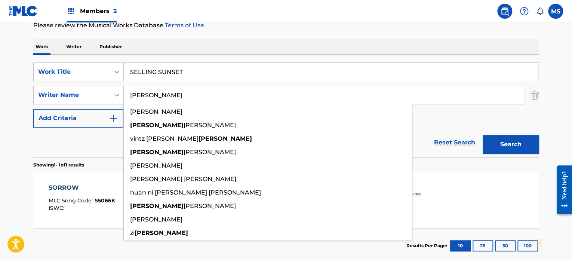
type input "[PERSON_NAME]"
click at [483, 135] on button "Search" at bounding box center [511, 144] width 56 height 19
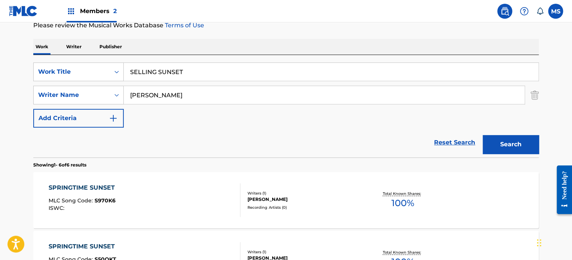
click at [189, 205] on div "SPRINGTIME SUNSET MLC Song Code : S970K6 ISWC :" at bounding box center [145, 200] width 192 height 34
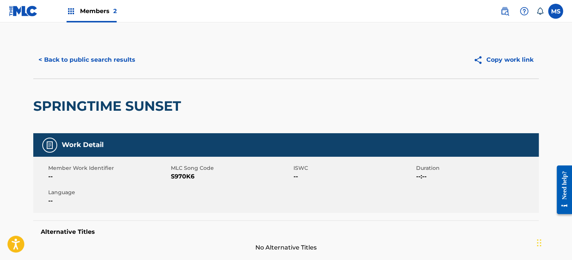
click at [70, 61] on button "< Back to public search results" at bounding box center [86, 59] width 107 height 19
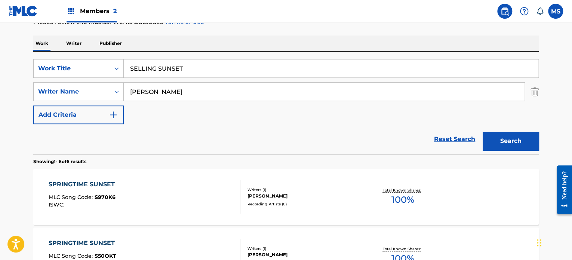
scroll to position [67, 0]
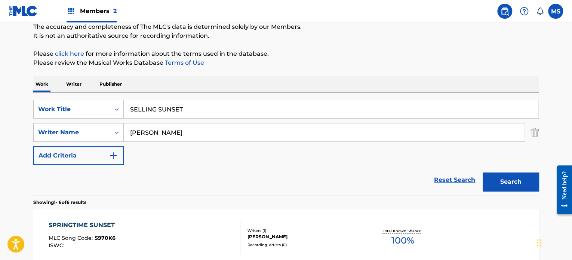
click at [226, 140] on input "[PERSON_NAME]" at bounding box center [324, 132] width 401 height 18
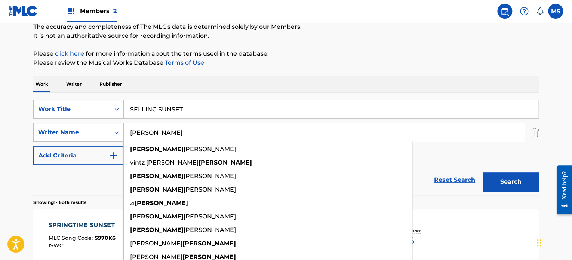
click at [226, 140] on input "[PERSON_NAME]" at bounding box center [324, 132] width 401 height 18
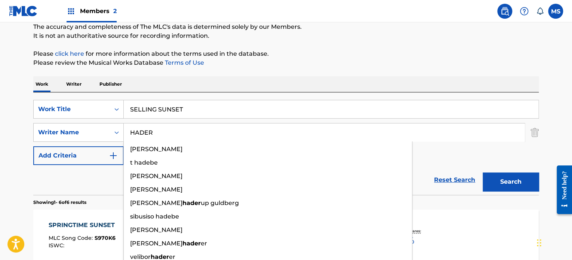
type input "HADER"
click at [483, 172] on button "Search" at bounding box center [511, 181] width 56 height 19
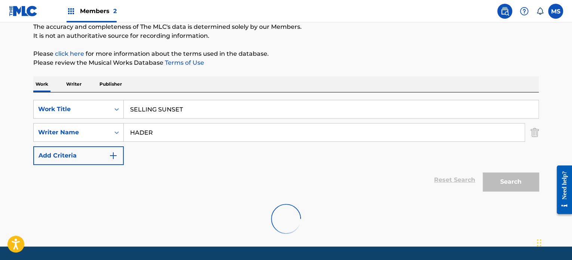
scroll to position [64, 0]
